Goal: Task Accomplishment & Management: Use online tool/utility

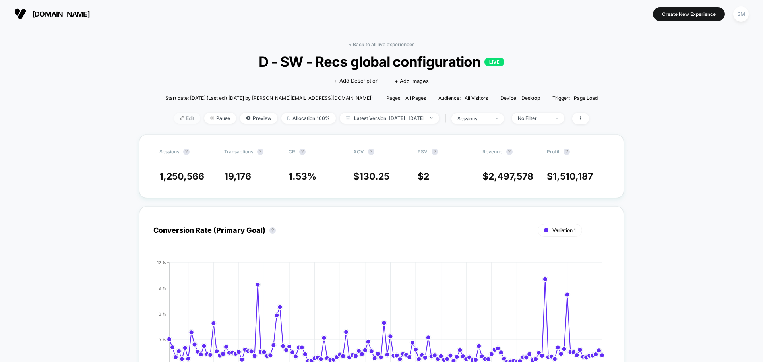
click at [174, 122] on span "Edit" at bounding box center [187, 118] width 26 height 11
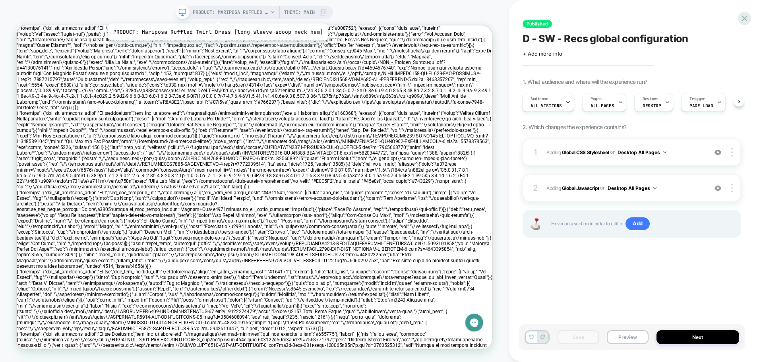
click at [216, 14] on span "PRODUCT: Mariposa Ruffled Twirl Dress [long sleeve scoop neck hem]" at bounding box center [231, 12] width 76 height 13
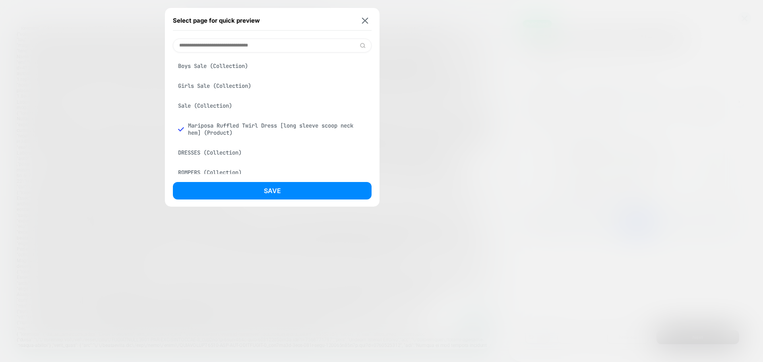
click at [235, 45] on input at bounding box center [272, 46] width 199 height 14
click at [233, 67] on div "Boys Sale (Collection)" at bounding box center [272, 65] width 199 height 15
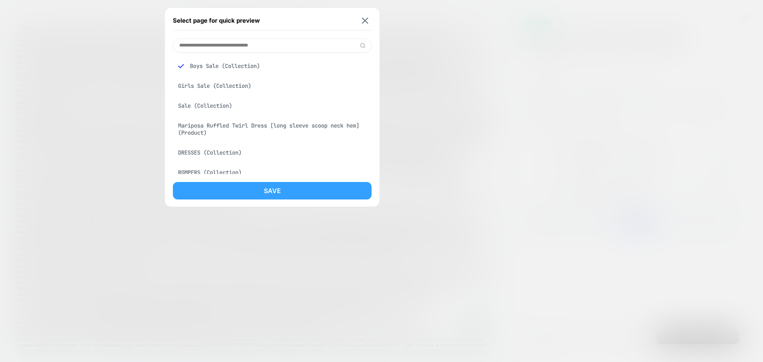
click at [274, 195] on button "Save" at bounding box center [272, 190] width 199 height 17
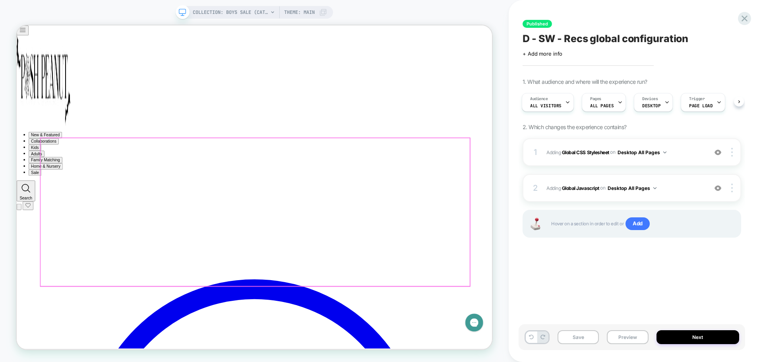
scroll to position [2909, 0]
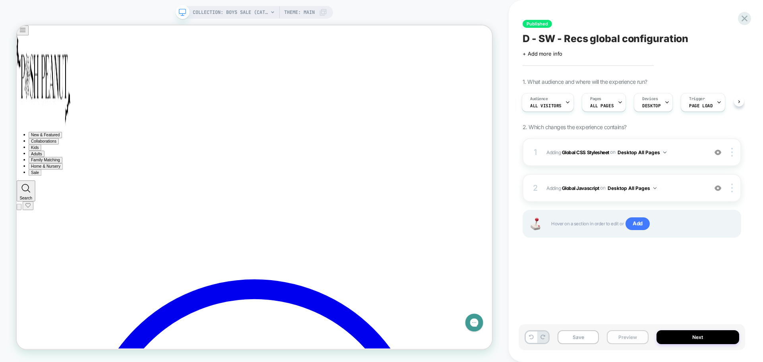
click at [620, 339] on button "Preview" at bounding box center [627, 337] width 41 height 14
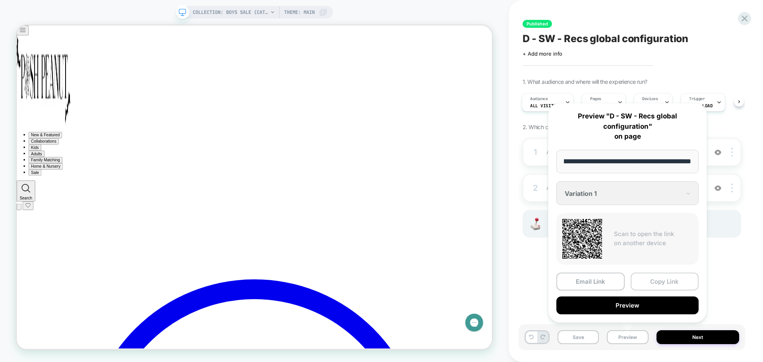
scroll to position [0, 0]
click at [659, 285] on button "Copy Link" at bounding box center [665, 282] width 68 height 18
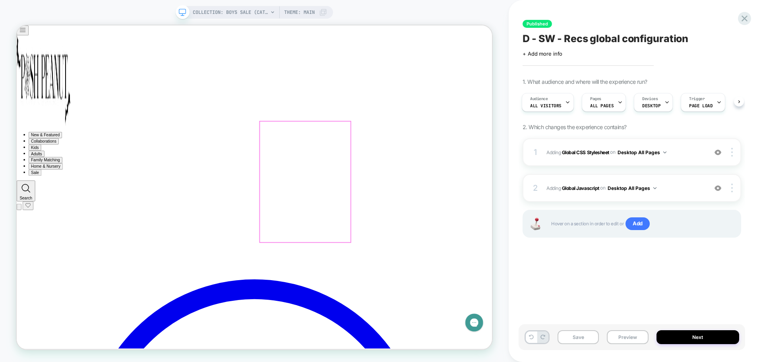
scroll to position [2392, 0]
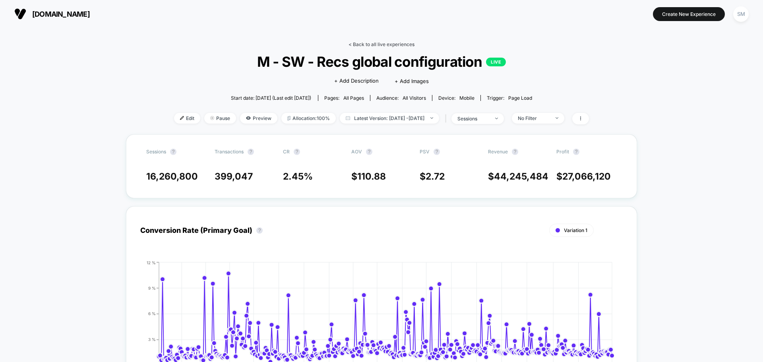
click at [369, 44] on link "< Back to all live experiences" at bounding box center [382, 44] width 66 height 6
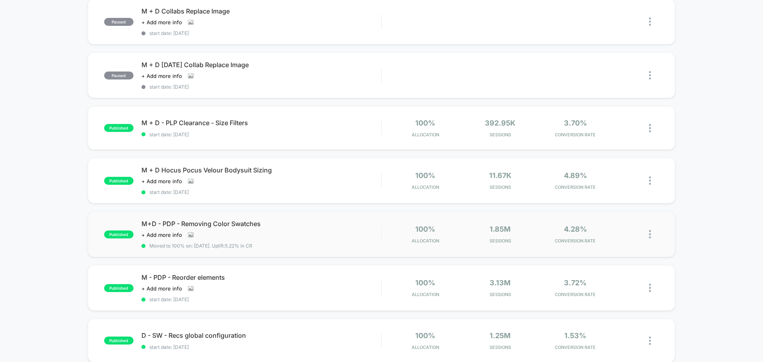
scroll to position [437, 0]
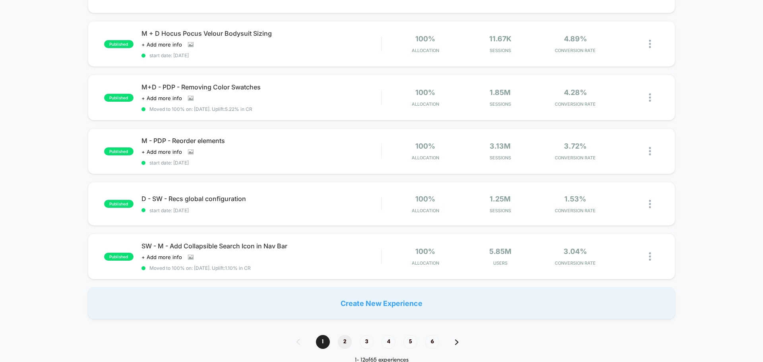
click at [345, 341] on span "2" at bounding box center [345, 342] width 14 height 14
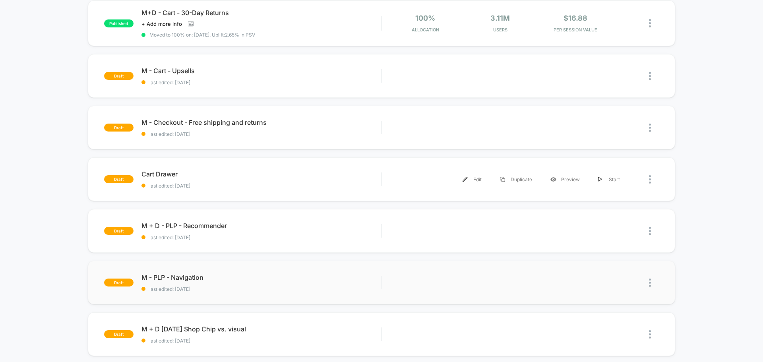
scroll to position [397, 0]
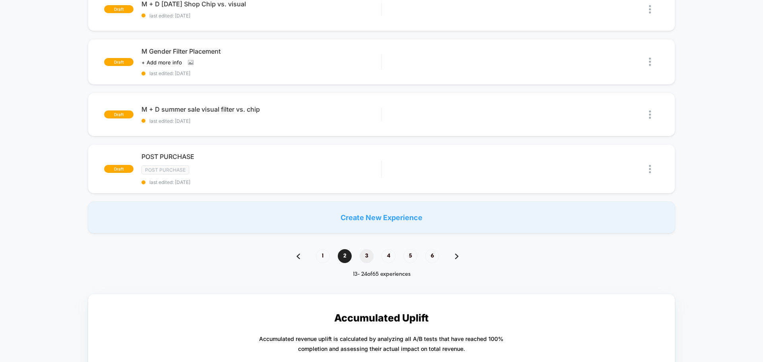
click at [361, 254] on span "3" at bounding box center [367, 256] width 14 height 14
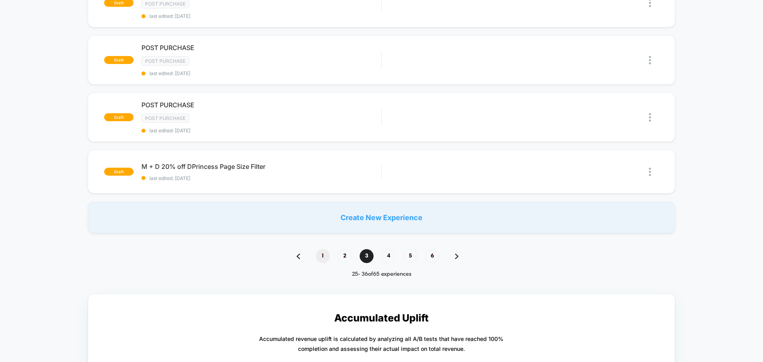
click at [327, 257] on span "1" at bounding box center [323, 256] width 14 height 14
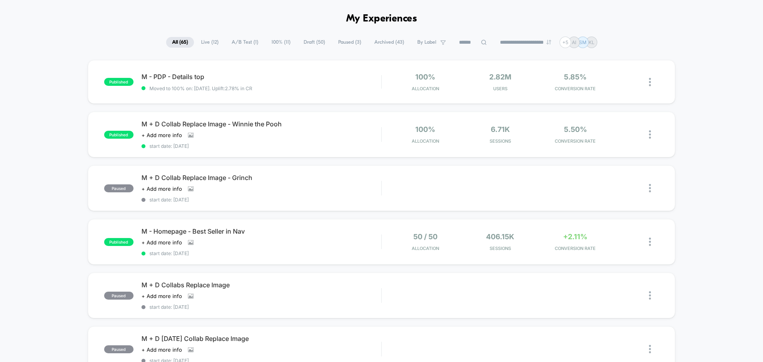
scroll to position [0, 0]
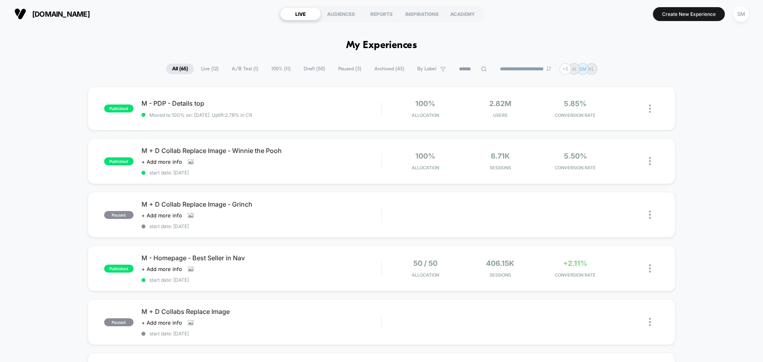
click at [239, 66] on span "A/B Test ( 1 )" at bounding box center [245, 69] width 39 height 11
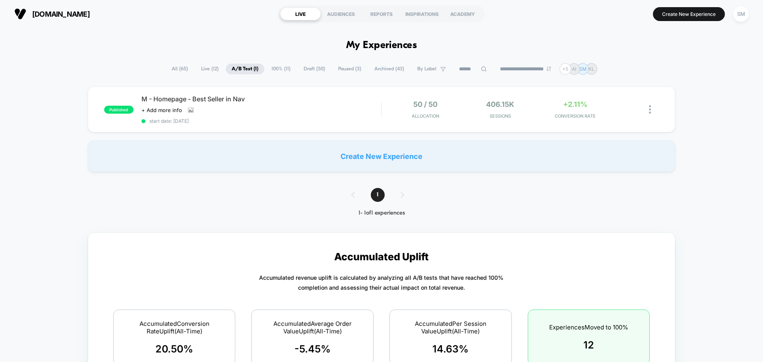
click at [209, 69] on span "Live ( 12 )" at bounding box center [209, 69] width 29 height 11
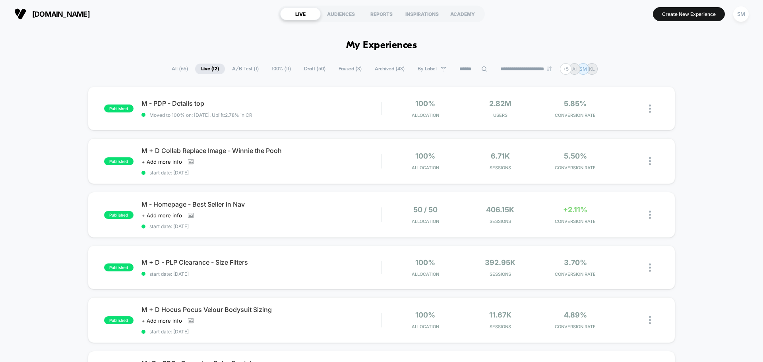
click at [278, 69] on span "100% ( 11 )" at bounding box center [281, 69] width 31 height 11
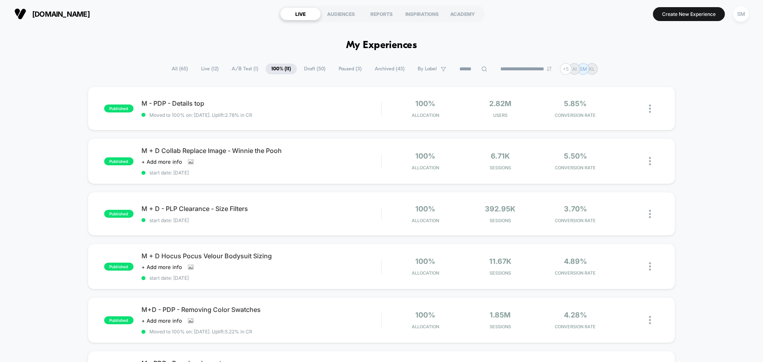
click at [347, 70] on span "Paused ( 3 )" at bounding box center [350, 69] width 35 height 11
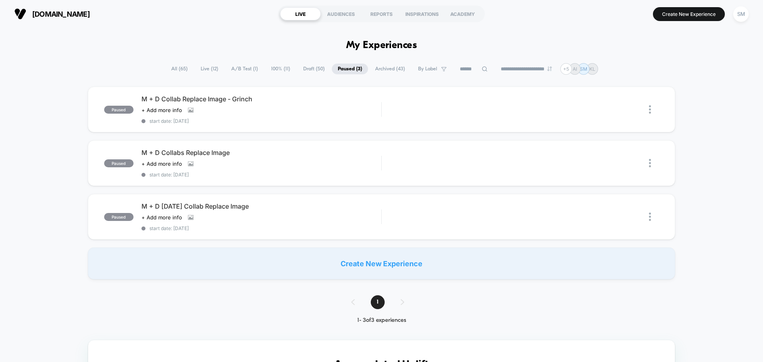
click at [380, 70] on span "Archived ( 43 )" at bounding box center [390, 69] width 42 height 11
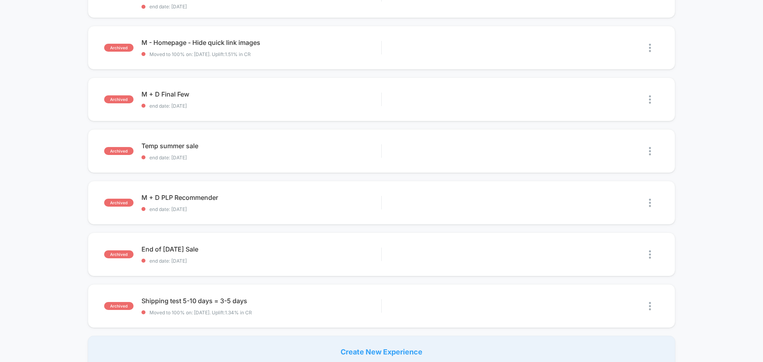
scroll to position [397, 0]
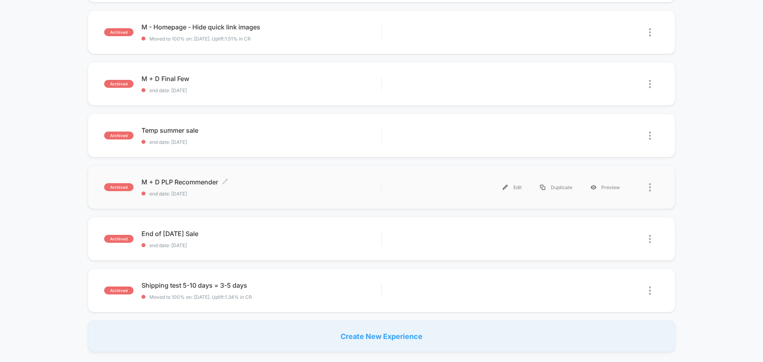
click at [194, 181] on span "M + D PLP Recommender Click to edit experience details" at bounding box center [262, 182] width 240 height 8
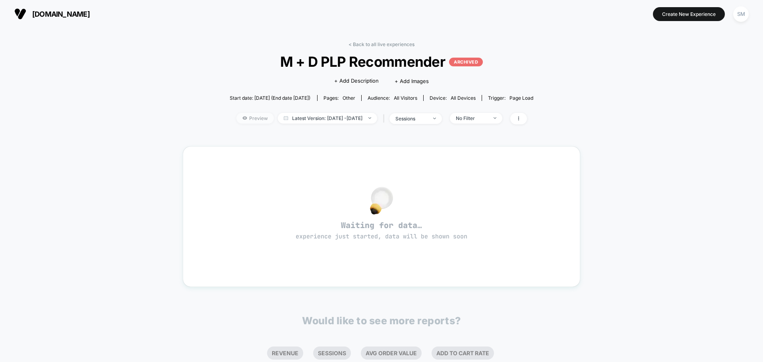
click at [248, 118] on span "Preview" at bounding box center [255, 118] width 37 height 11
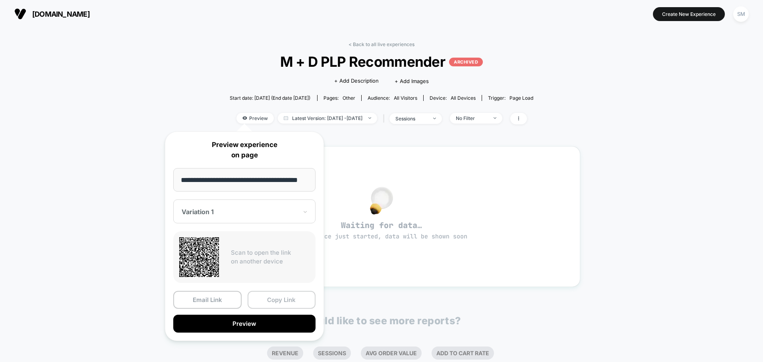
click at [269, 303] on button "Copy Link" at bounding box center [282, 300] width 68 height 18
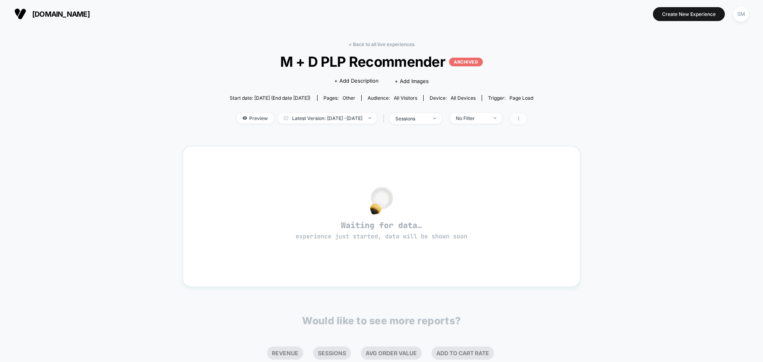
click at [521, 116] on icon at bounding box center [518, 118] width 5 height 5
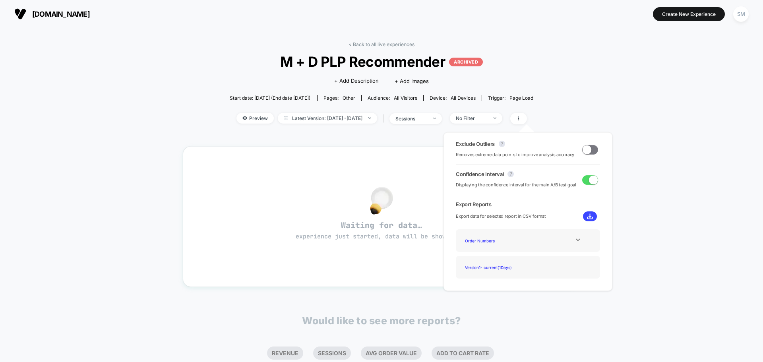
drag, startPoint x: 570, startPoint y: 106, endPoint x: 580, endPoint y: 84, distance: 23.3
click at [570, 105] on div "< Back to all live experiences M + D PLP Recommender ARCHIVED Click to edit exp…" at bounding box center [381, 242] width 397 height 412
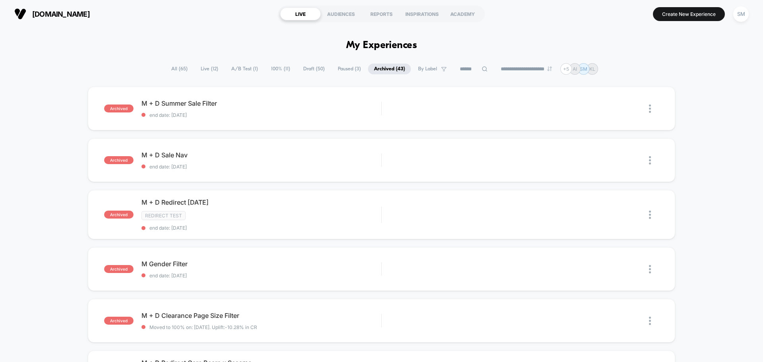
click at [203, 67] on span "Live ( 12 )" at bounding box center [209, 69] width 29 height 11
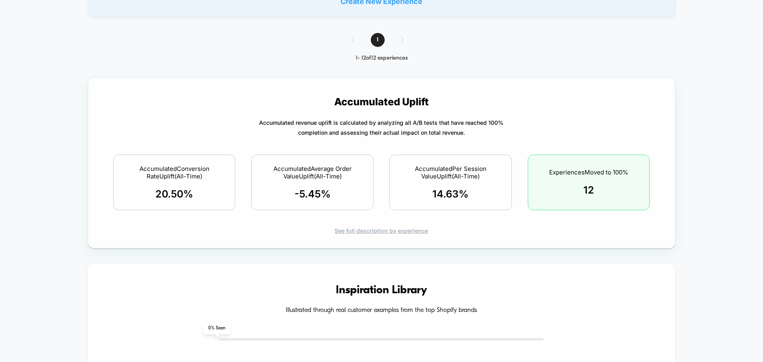
scroll to position [715, 0]
